Goal: Find specific page/section: Find specific page/section

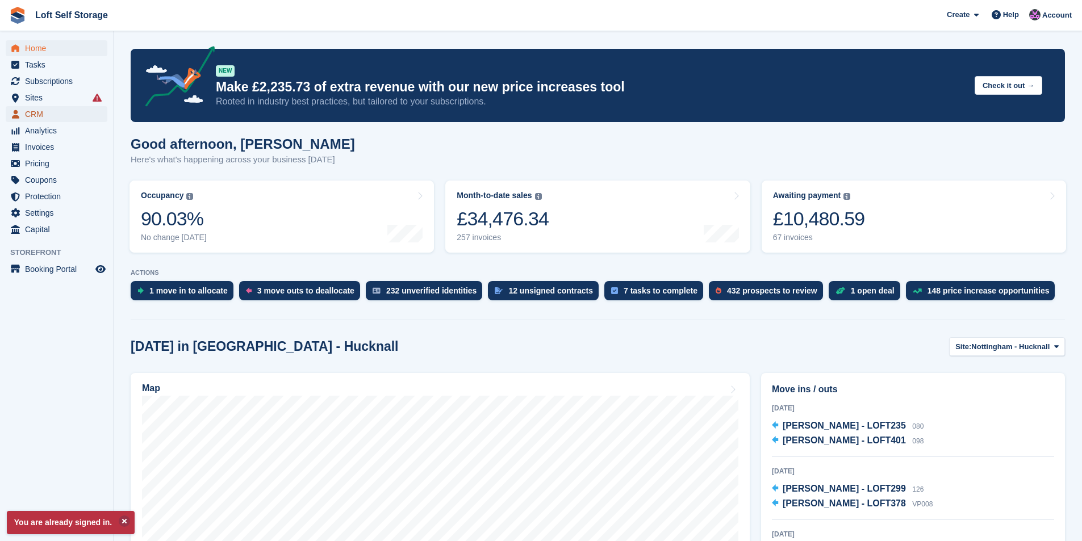
click at [35, 112] on span "CRM" at bounding box center [59, 114] width 68 height 16
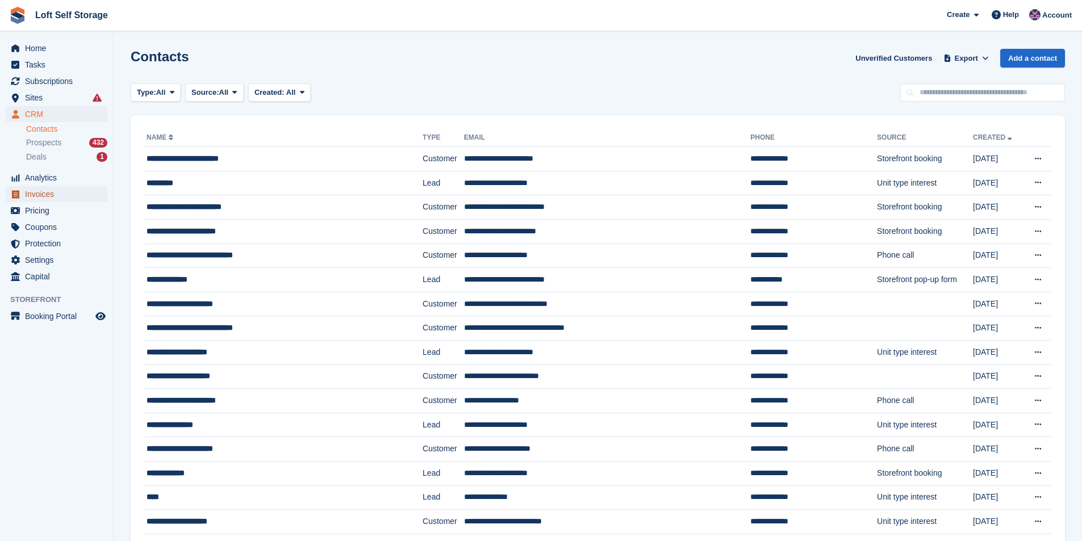
click at [34, 191] on span "Invoices" at bounding box center [59, 194] width 68 height 16
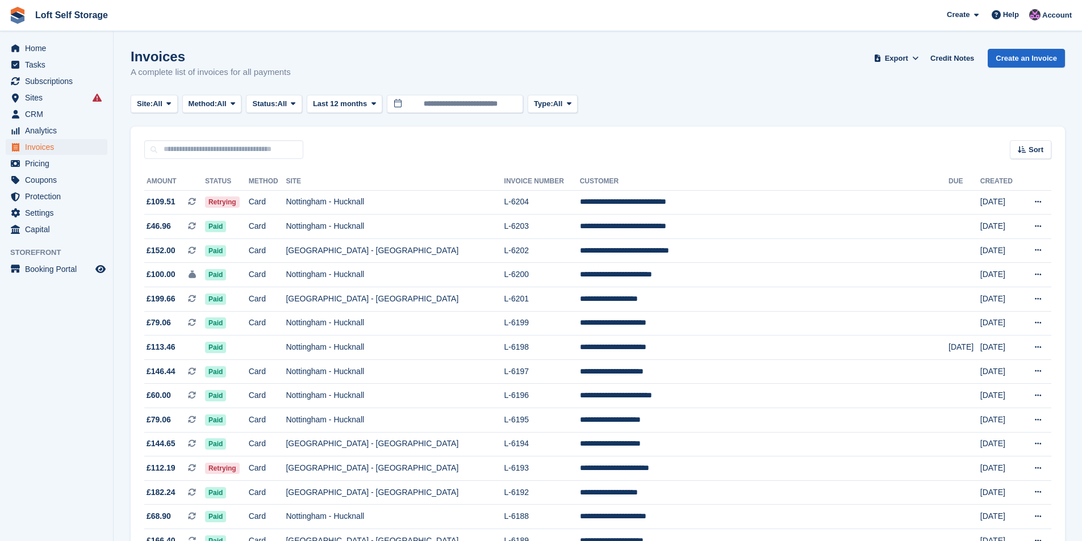
click at [0, 466] on aside "Home Tasks Subscriptions Subscriptions Subscriptions Contracts Price increases …" at bounding box center [56, 273] width 113 height 485
